Goal: Information Seeking & Learning: Understand process/instructions

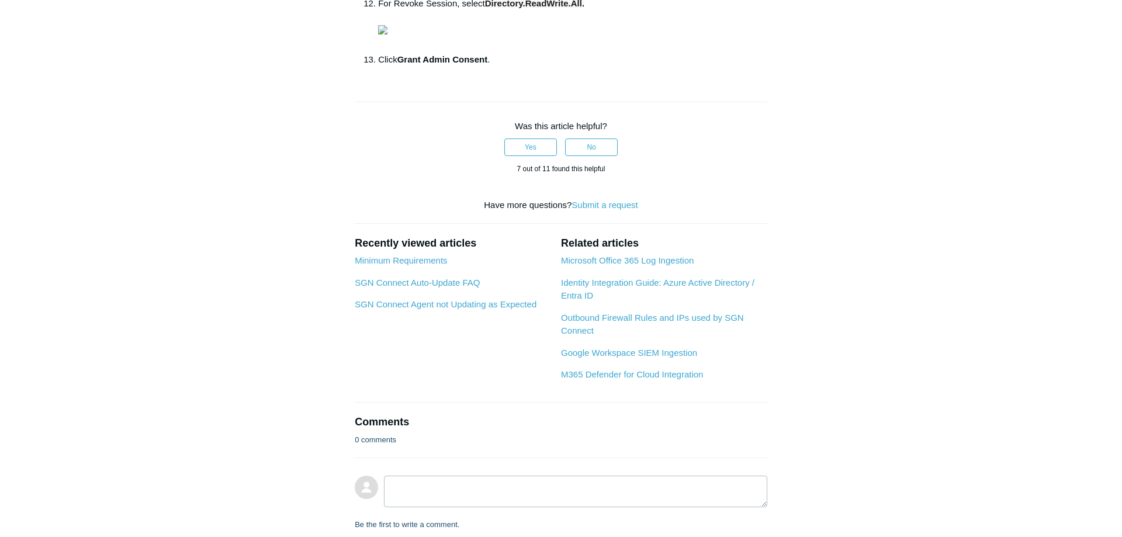
scroll to position [994, 0]
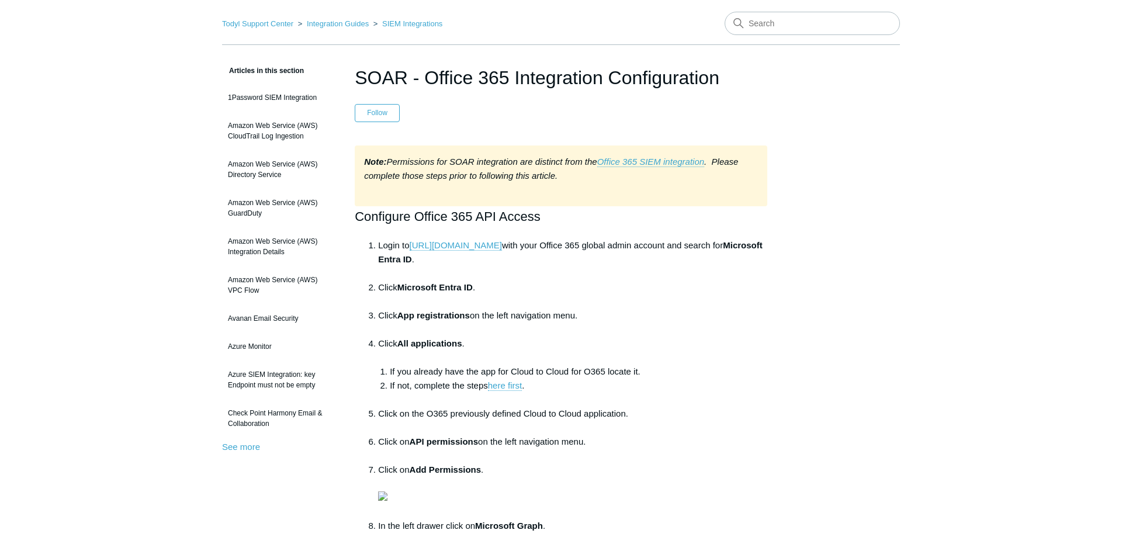
scroll to position [60, 0]
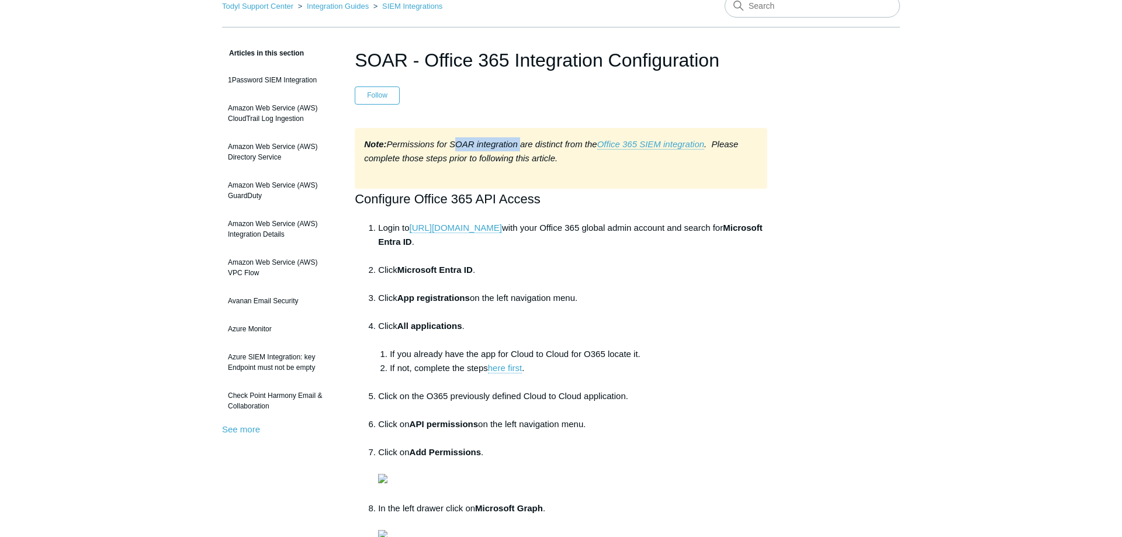
drag, startPoint x: 454, startPoint y: 141, endPoint x: 519, endPoint y: 145, distance: 65.0
click at [519, 145] on em "Note: Permissions for SOAR integration are distinct from the Office 365 SIEM in…" at bounding box center [551, 151] width 374 height 24
copy em "SOAR integration"
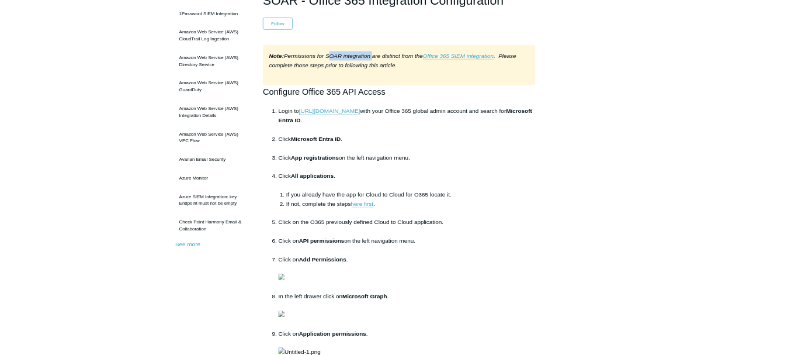
scroll to position [179, 0]
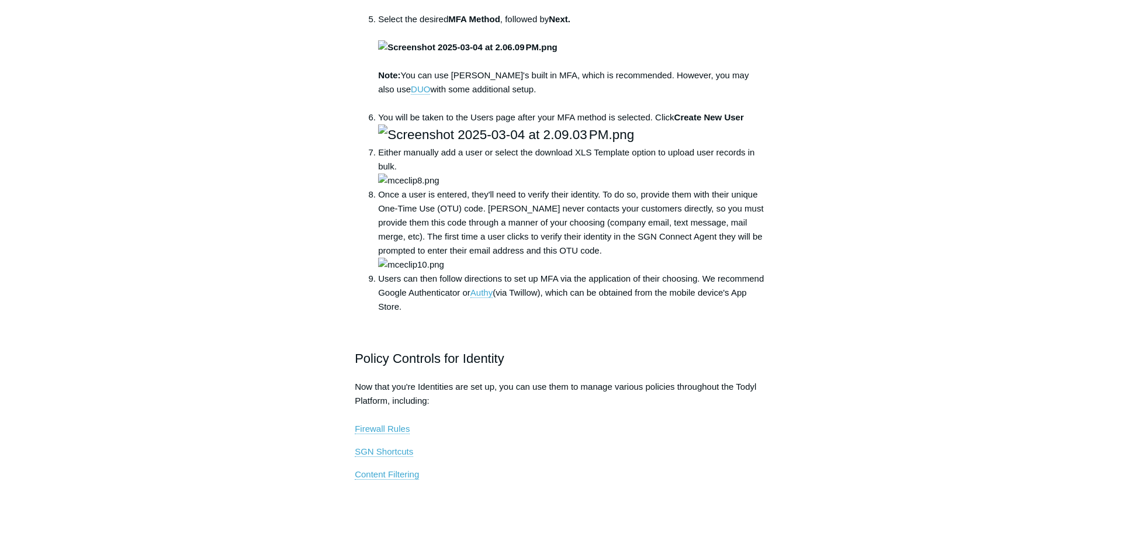
scroll to position [477, 0]
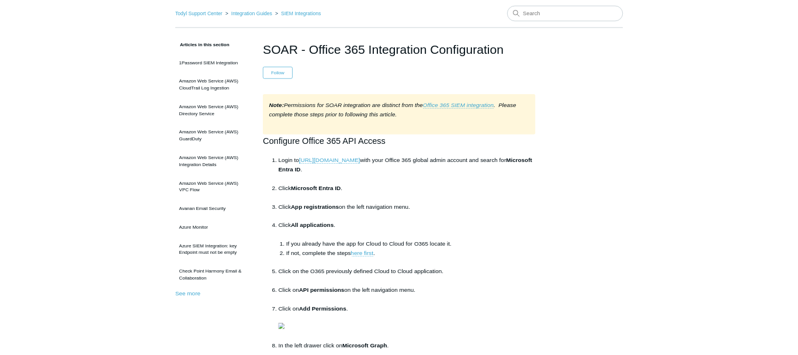
scroll to position [238, 0]
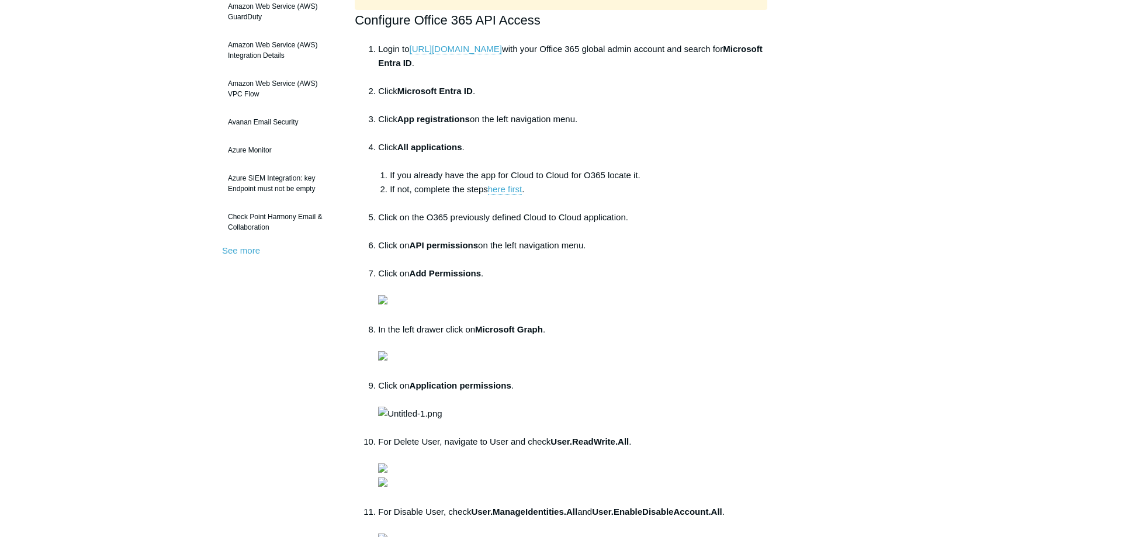
click at [678, 192] on li "If not, complete the steps here first ." at bounding box center [579, 196] width 378 height 28
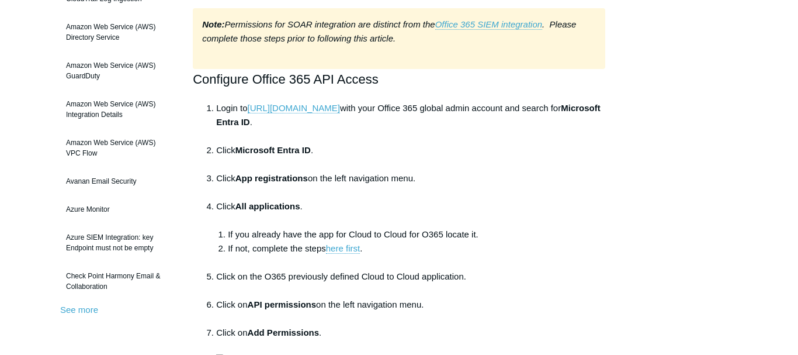
scroll to position [193, 0]
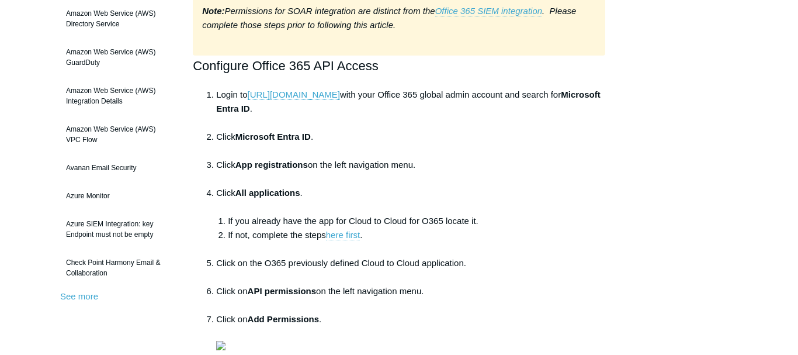
click at [349, 237] on link "here first" at bounding box center [343, 235] width 34 height 11
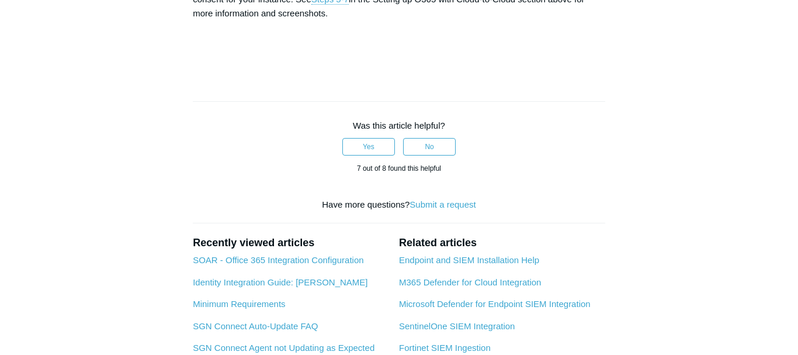
scroll to position [3756, 0]
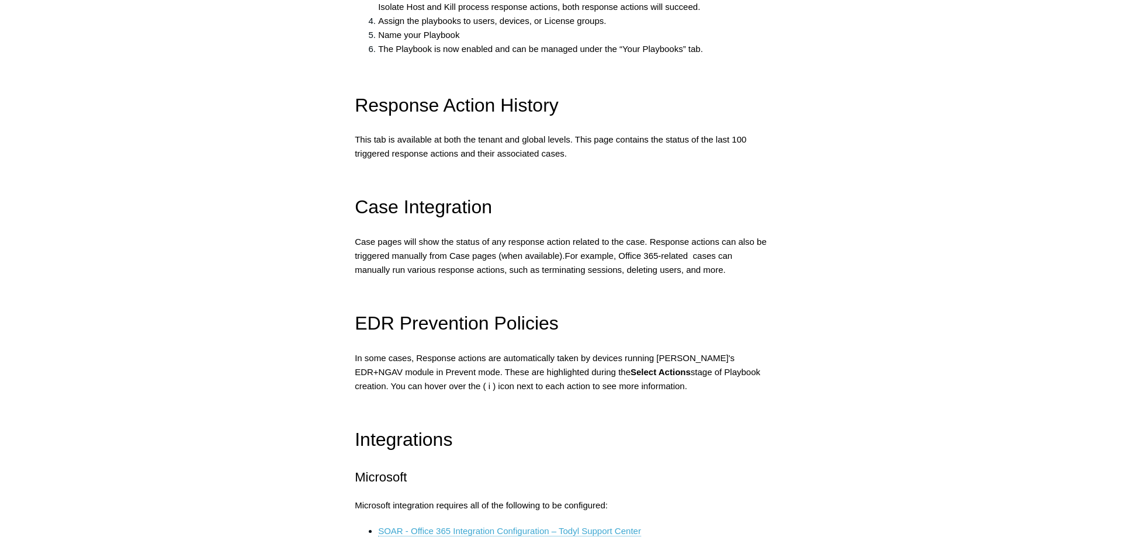
scroll to position [1610, 0]
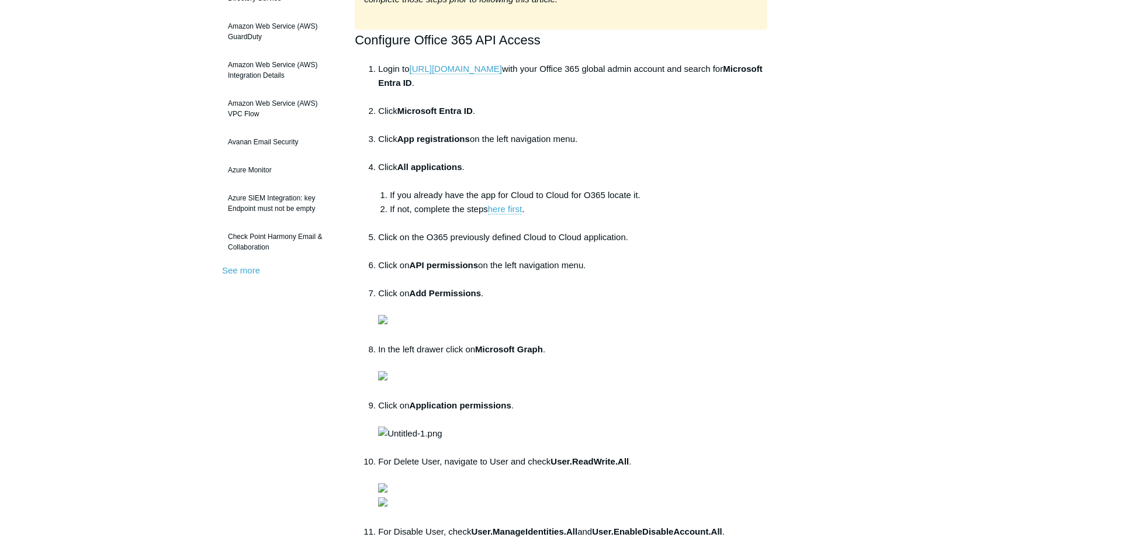
scroll to position [238, 0]
